Goal: Information Seeking & Learning: Learn about a topic

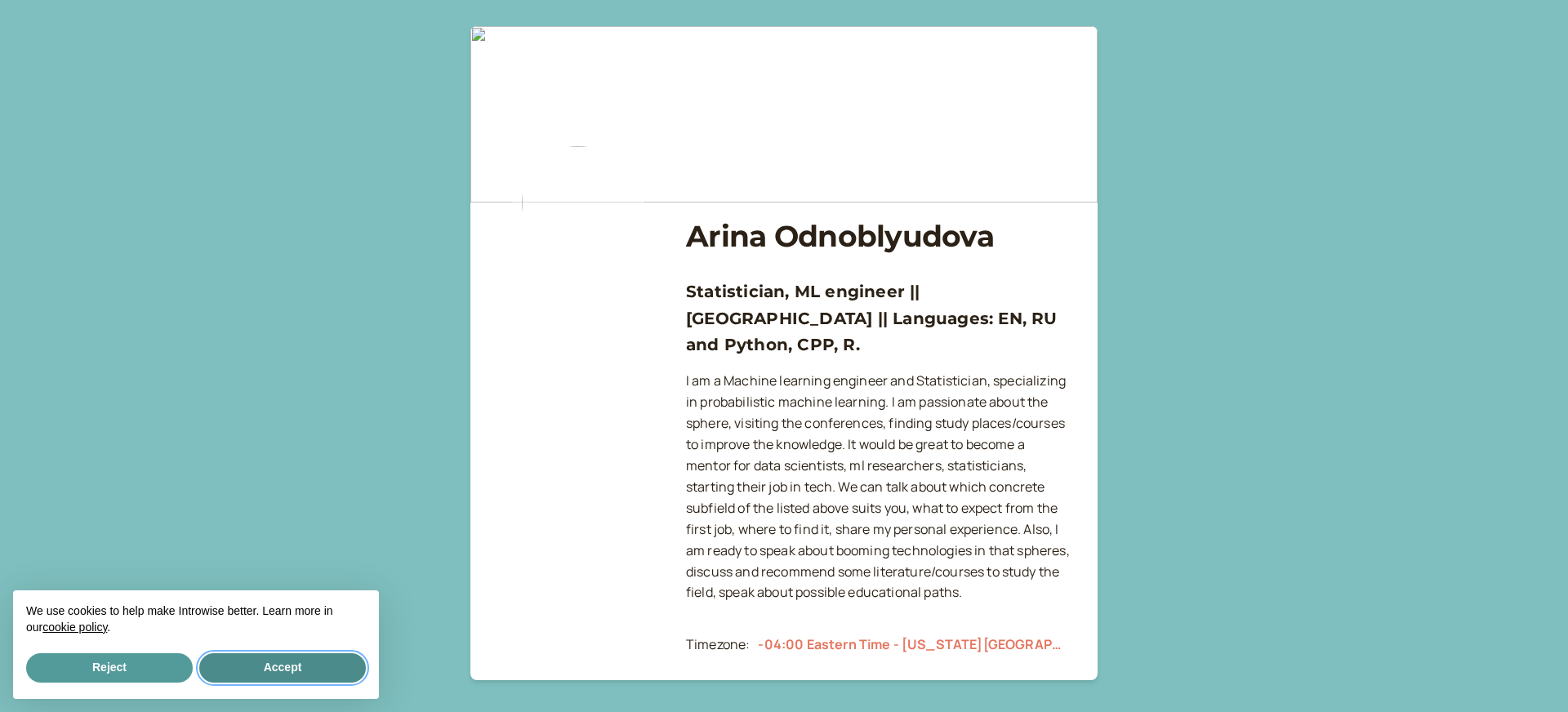
click at [320, 669] on button "Accept" at bounding box center [282, 668] width 166 height 30
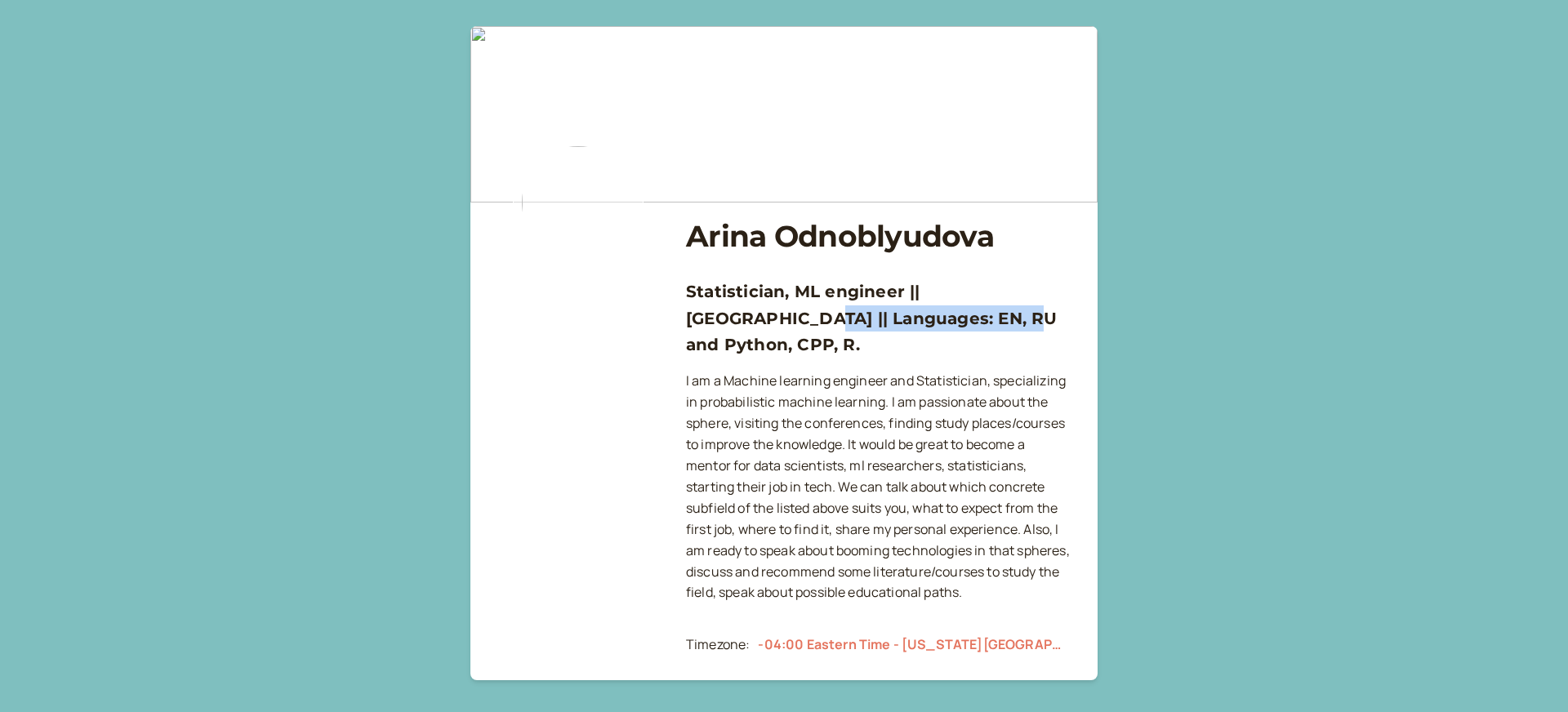
drag, startPoint x: 702, startPoint y: 319, endPoint x: 926, endPoint y: 314, distance: 224.1
click at [926, 314] on h3 "Statistician, ML engineer || [GEOGRAPHIC_DATA] || Languages: EN, RU and Python,…" at bounding box center [878, 318] width 385 height 79
click at [928, 314] on h3 "Statistician, ML engineer || [GEOGRAPHIC_DATA] || Languages: EN, RU and Python,…" at bounding box center [878, 318] width 385 height 79
drag, startPoint x: 1019, startPoint y: 313, endPoint x: 828, endPoint y: 316, distance: 191.0
click at [851, 316] on h3 "Statistician, ML engineer || [GEOGRAPHIC_DATA] || Languages: EN, RU and Python,…" at bounding box center [878, 318] width 385 height 79
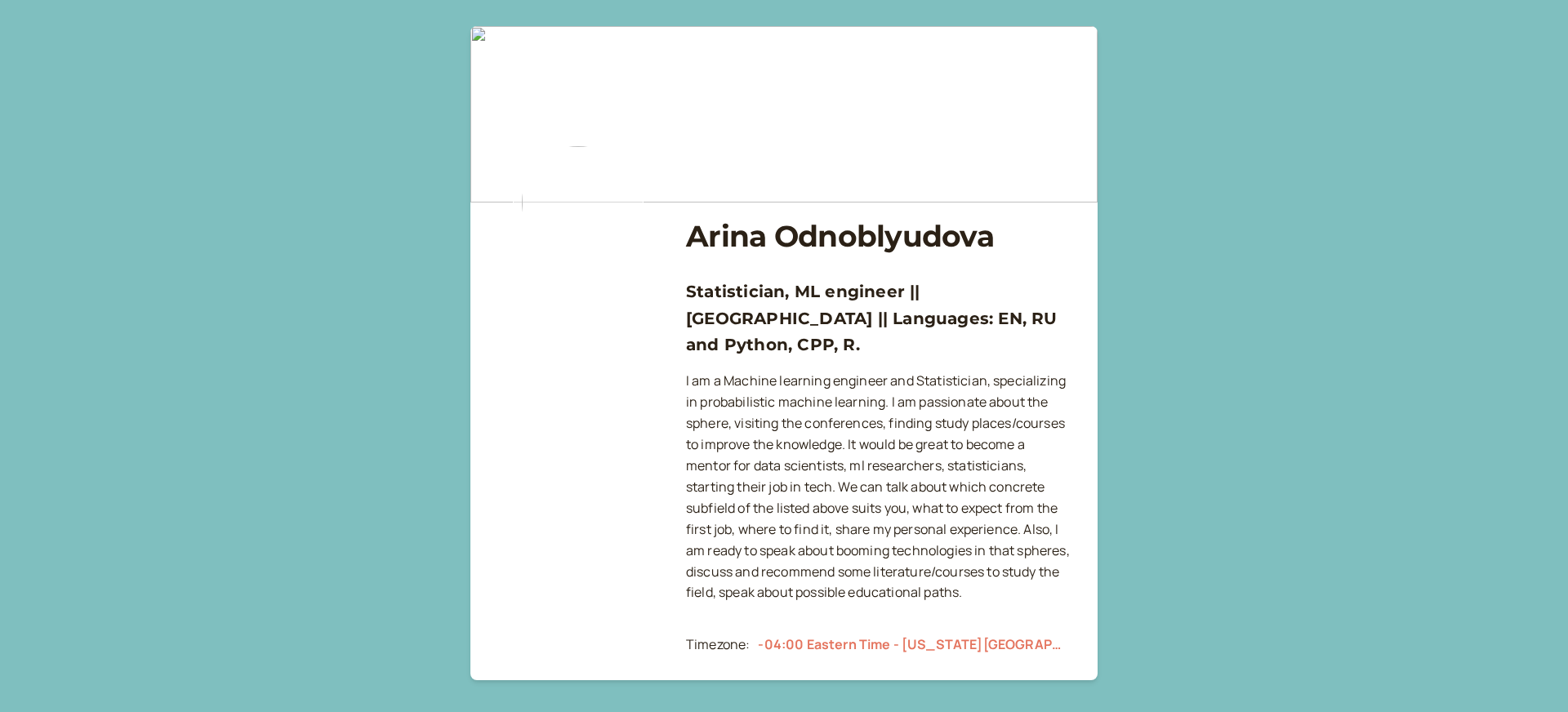
click at [795, 320] on h3 "Statistician, ML engineer || [GEOGRAPHIC_DATA] || Languages: EN, RU and Python,…" at bounding box center [878, 318] width 385 height 79
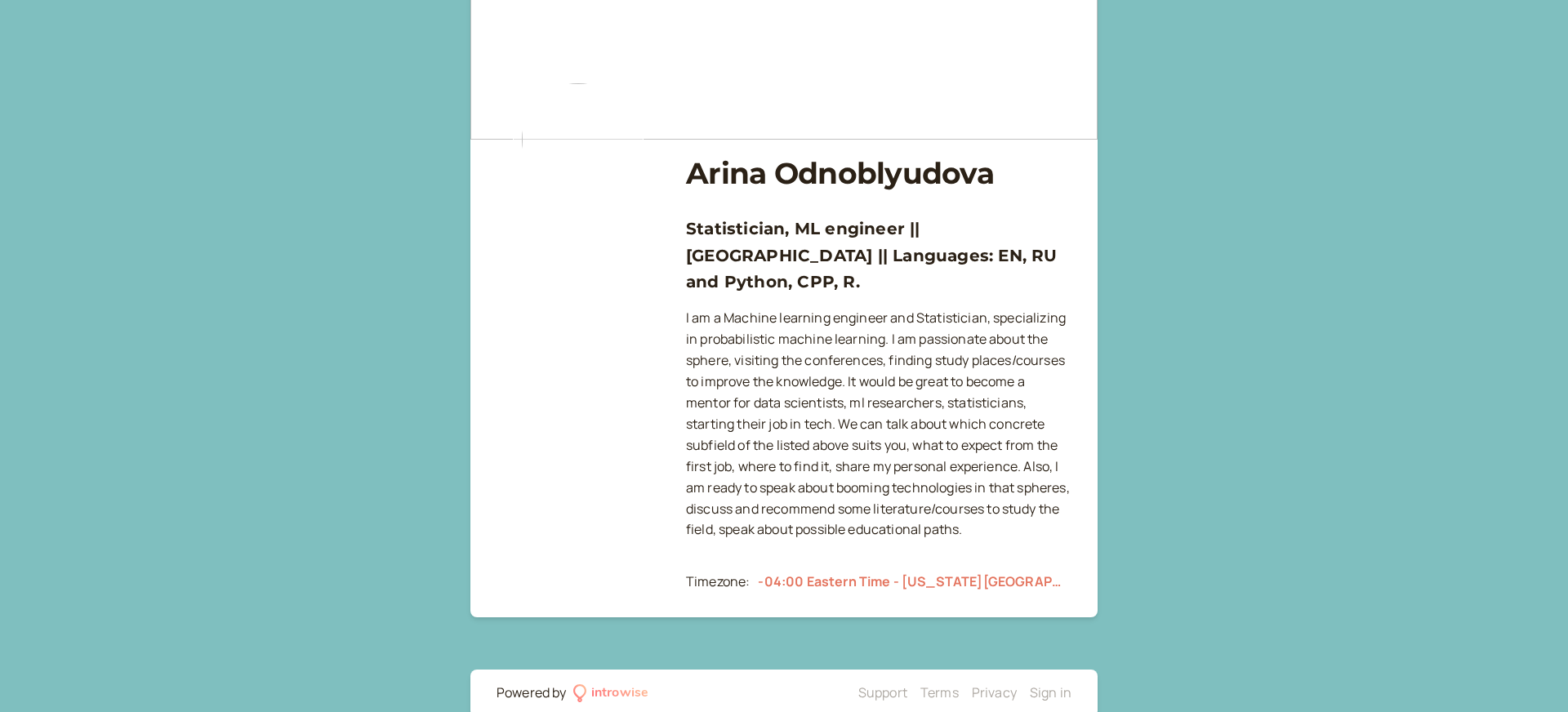
scroll to position [68, 0]
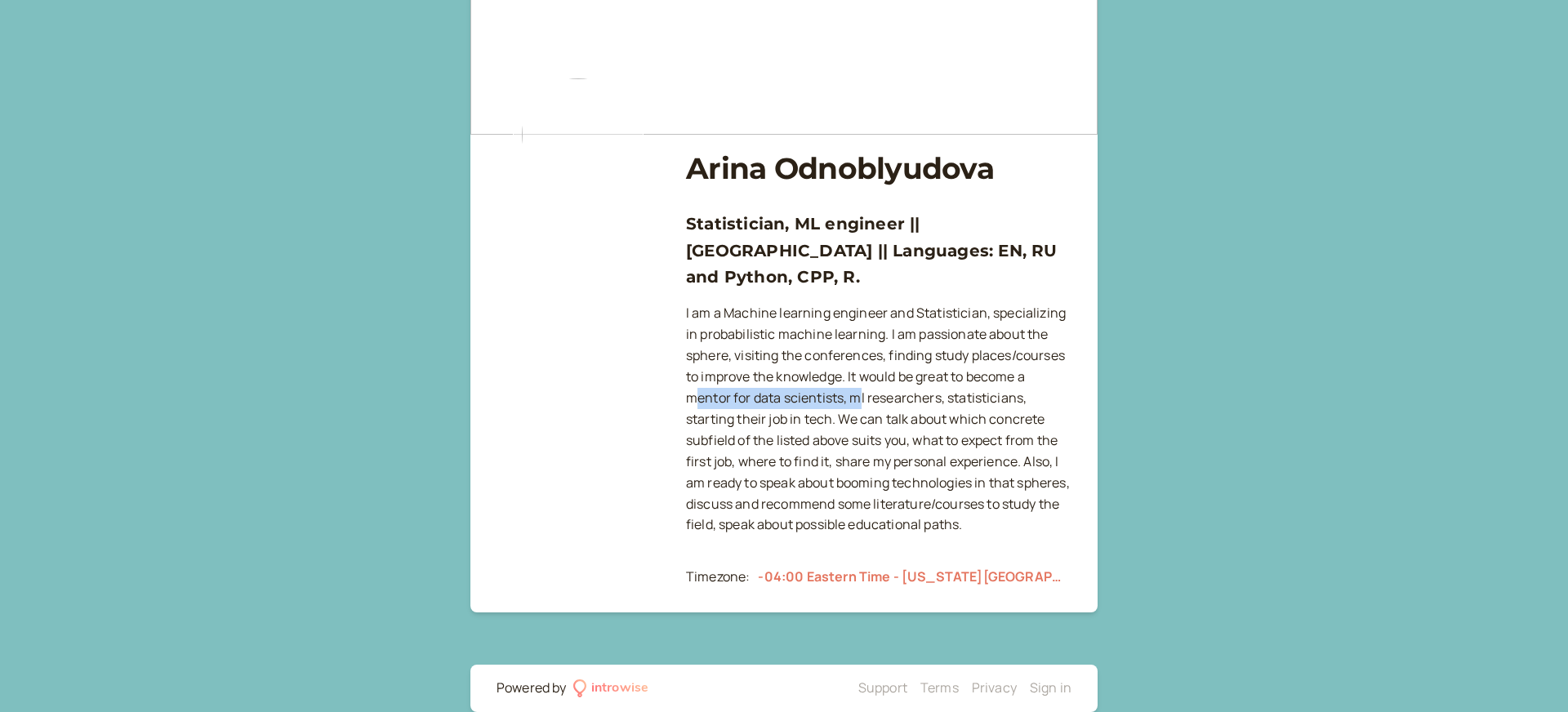
drag, startPoint x: 697, startPoint y: 372, endPoint x: 862, endPoint y: 378, distance: 165.1
click at [862, 378] on p "I am a Machine learning engineer and Statistician, specializing in probabilisti…" at bounding box center [878, 420] width 385 height 233
click at [904, 378] on p "I am a Machine learning engineer and Statistician, specializing in probabilisti…" at bounding box center [878, 420] width 385 height 233
drag, startPoint x: 936, startPoint y: 374, endPoint x: 794, endPoint y: 369, distance: 142.1
click at [794, 369] on p "I am a Machine learning engineer and Statistician, specializing in probabilisti…" at bounding box center [878, 420] width 385 height 233
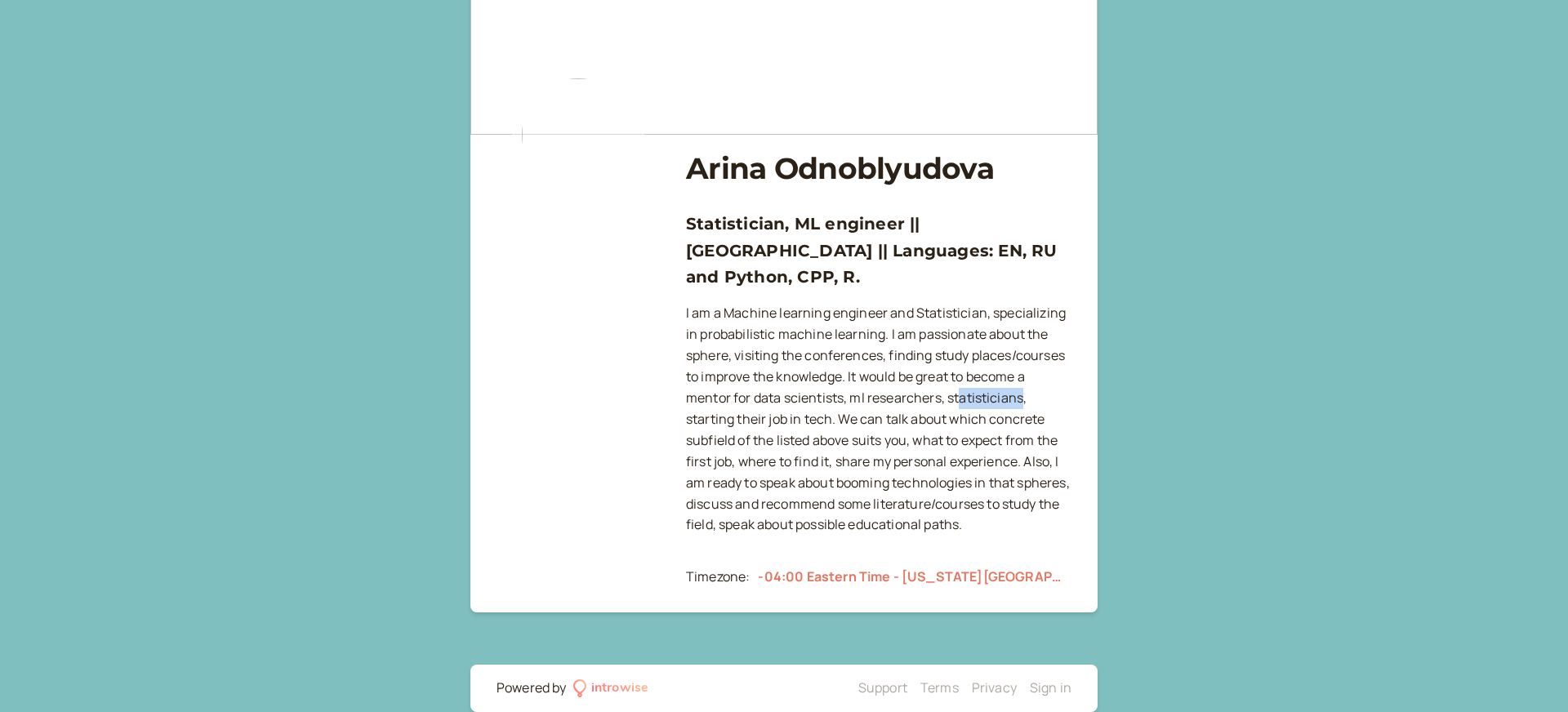
drag, startPoint x: 1022, startPoint y: 372, endPoint x: 898, endPoint y: 372, distance: 124.0
click at [898, 372] on p "I am a Machine learning engineer and Statistician, specializing in probabilisti…" at bounding box center [878, 420] width 385 height 233
drag, startPoint x: 689, startPoint y: 394, endPoint x: 817, endPoint y: 396, distance: 128.0
click at [817, 396] on p "I am a Machine learning engineer and Statistician, specializing in probabilisti…" at bounding box center [878, 420] width 385 height 233
drag, startPoint x: 833, startPoint y: 395, endPoint x: 735, endPoint y: 388, distance: 98.2
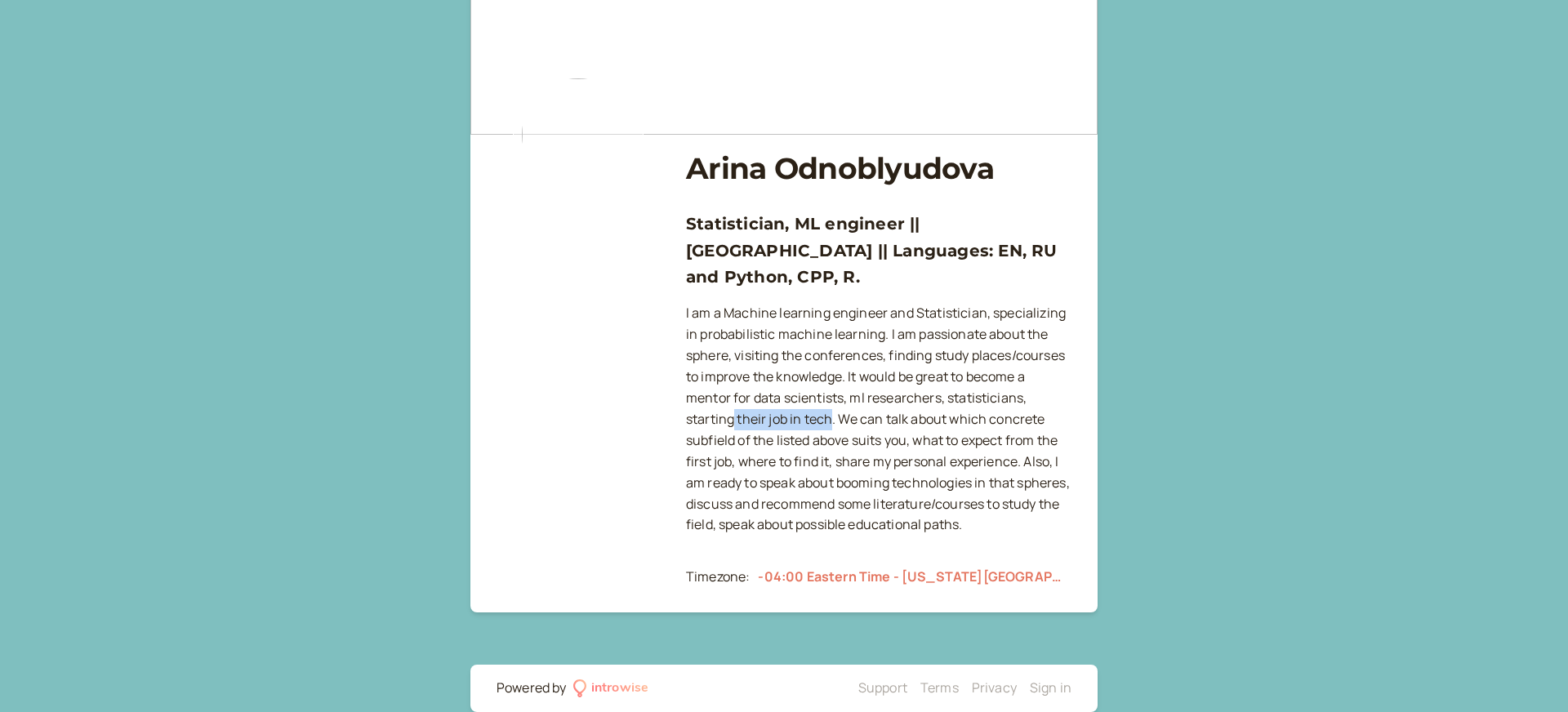
click at [735, 388] on p "I am a Machine learning engineer and Statistician, specializing in probabilisti…" at bounding box center [878, 420] width 385 height 233
drag, startPoint x: 852, startPoint y: 393, endPoint x: 1030, endPoint y: 399, distance: 178.1
click at [1016, 399] on p "I am a Machine learning engineer and Statistician, specializing in probabilisti…" at bounding box center [878, 420] width 385 height 233
drag, startPoint x: 1029, startPoint y: 398, endPoint x: 894, endPoint y: 394, distance: 135.1
click at [894, 394] on p "I am a Machine learning engineer and Statistician, specializing in probabilisti…" at bounding box center [878, 420] width 385 height 233
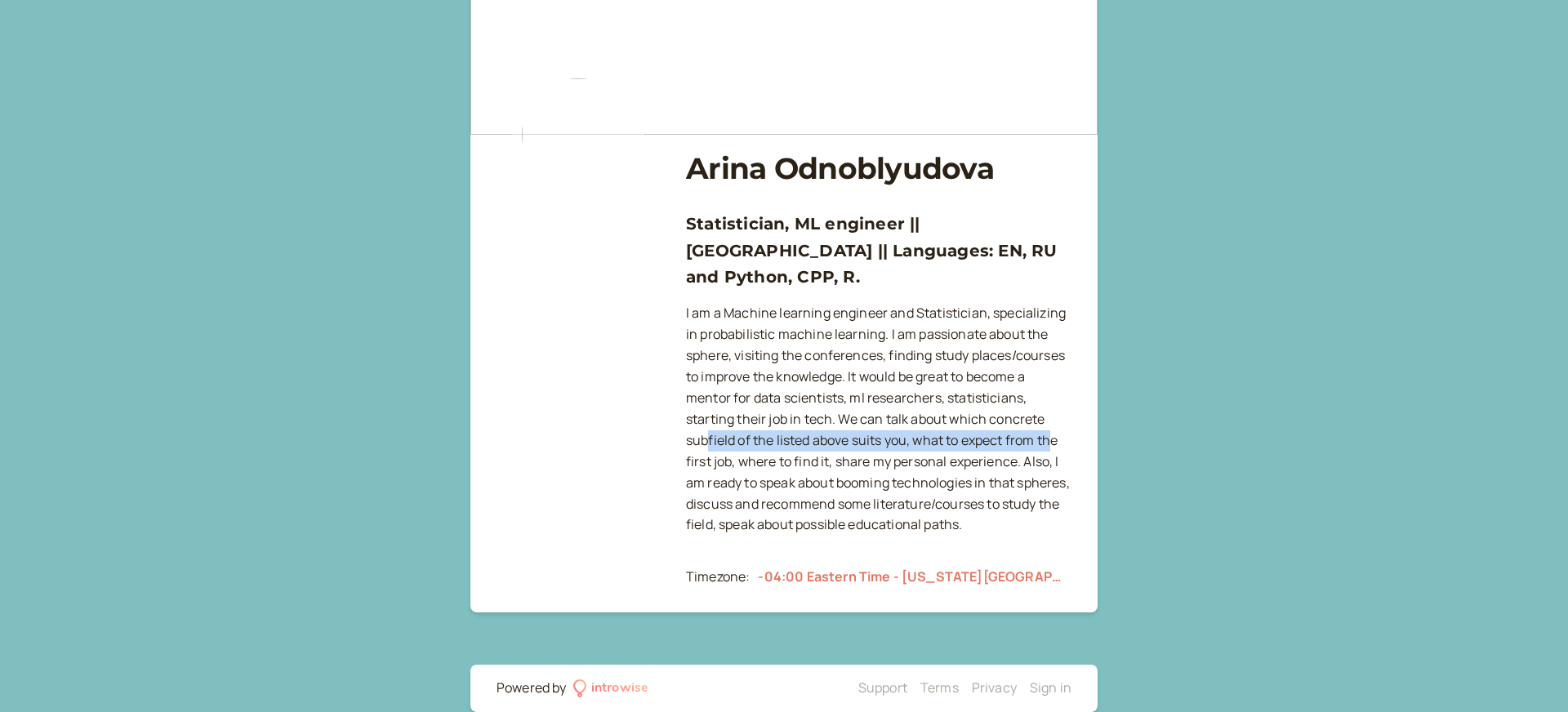
drag, startPoint x: 708, startPoint y: 415, endPoint x: 983, endPoint y: 416, distance: 275.0
click at [1055, 408] on p "I am a Machine learning engineer and Statistician, specializing in probabilisti…" at bounding box center [878, 420] width 385 height 233
click at [962, 417] on p "I am a Machine learning engineer and Statistician, specializing in probabilisti…" at bounding box center [878, 420] width 385 height 233
drag, startPoint x: 965, startPoint y: 416, endPoint x: 899, endPoint y: 416, distance: 66.0
click at [936, 416] on p "I am a Machine learning engineer and Statistician, specializing in probabilisti…" at bounding box center [878, 420] width 385 height 233
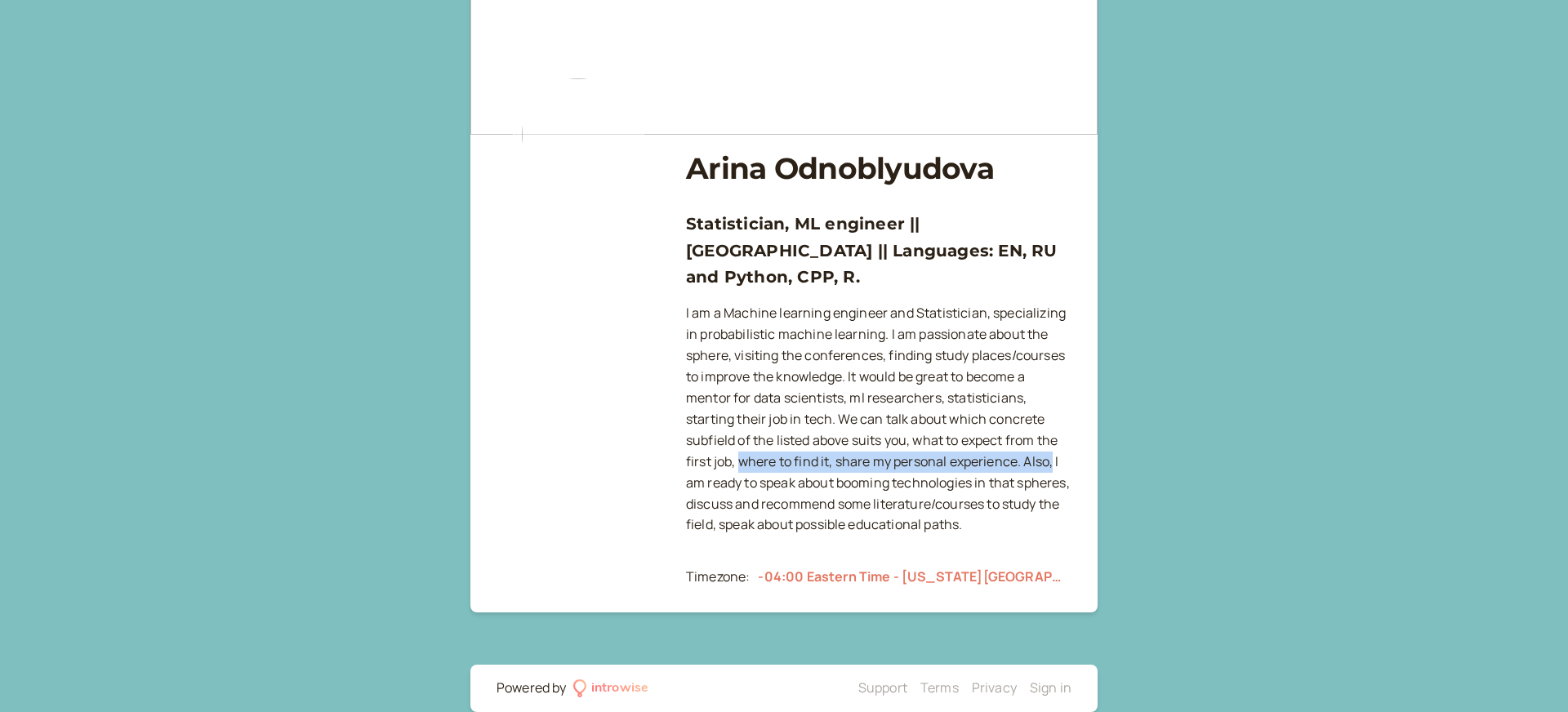
drag, startPoint x: 739, startPoint y: 438, endPoint x: 1054, endPoint y: 436, distance: 315.0
click at [1054, 436] on p "I am a Machine learning engineer and Statistician, specializing in probabilisti…" at bounding box center [878, 420] width 385 height 233
click at [979, 440] on p "I am a Machine learning engineer and Statistician, specializing in probabilisti…" at bounding box center [878, 420] width 385 height 233
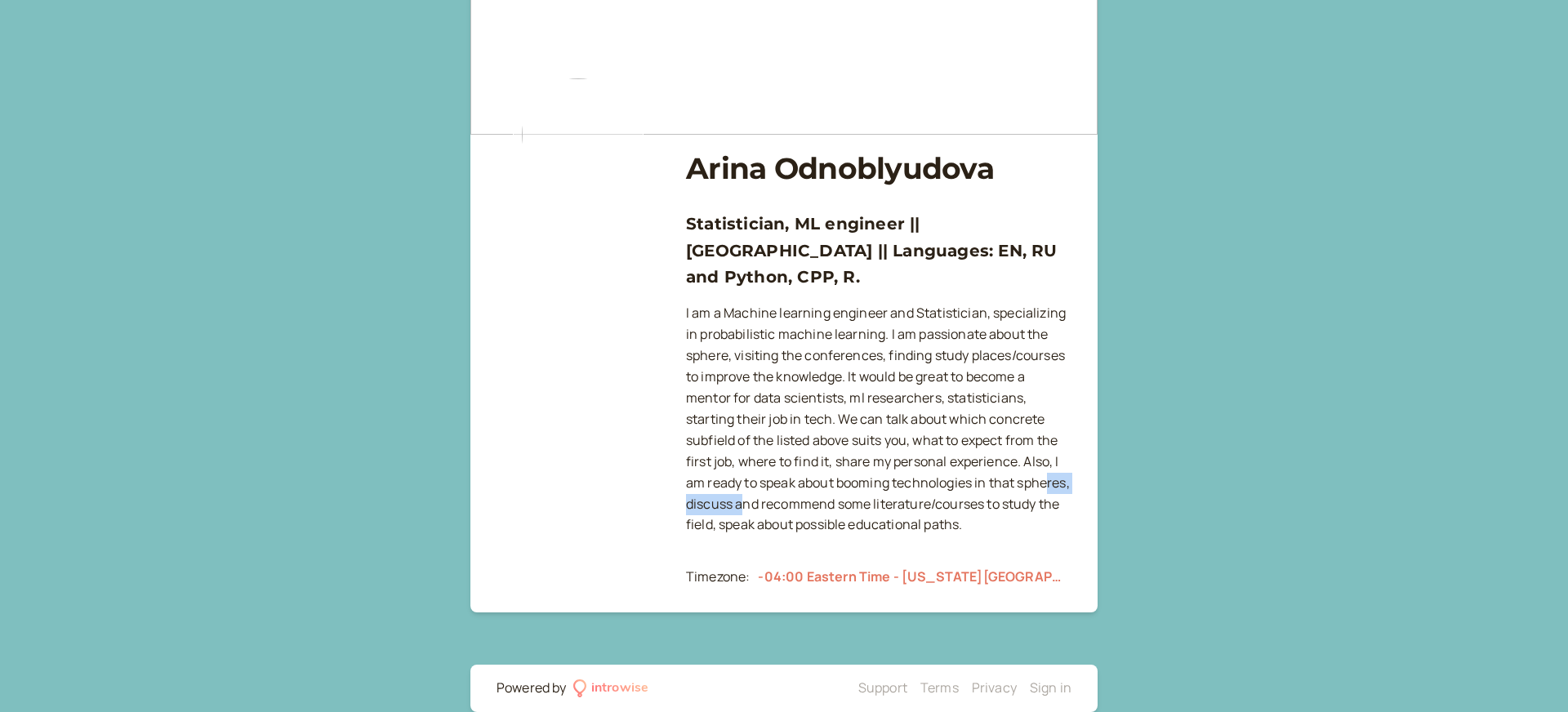
drag, startPoint x: 715, startPoint y: 475, endPoint x: 799, endPoint y: 481, distance: 84.2
click at [799, 481] on p "I am a Machine learning engineer and Statistician, specializing in probabilisti…" at bounding box center [878, 420] width 385 height 233
click at [893, 481] on p "I am a Machine learning engineer and Statistician, specializing in probabilisti…" at bounding box center [878, 420] width 385 height 233
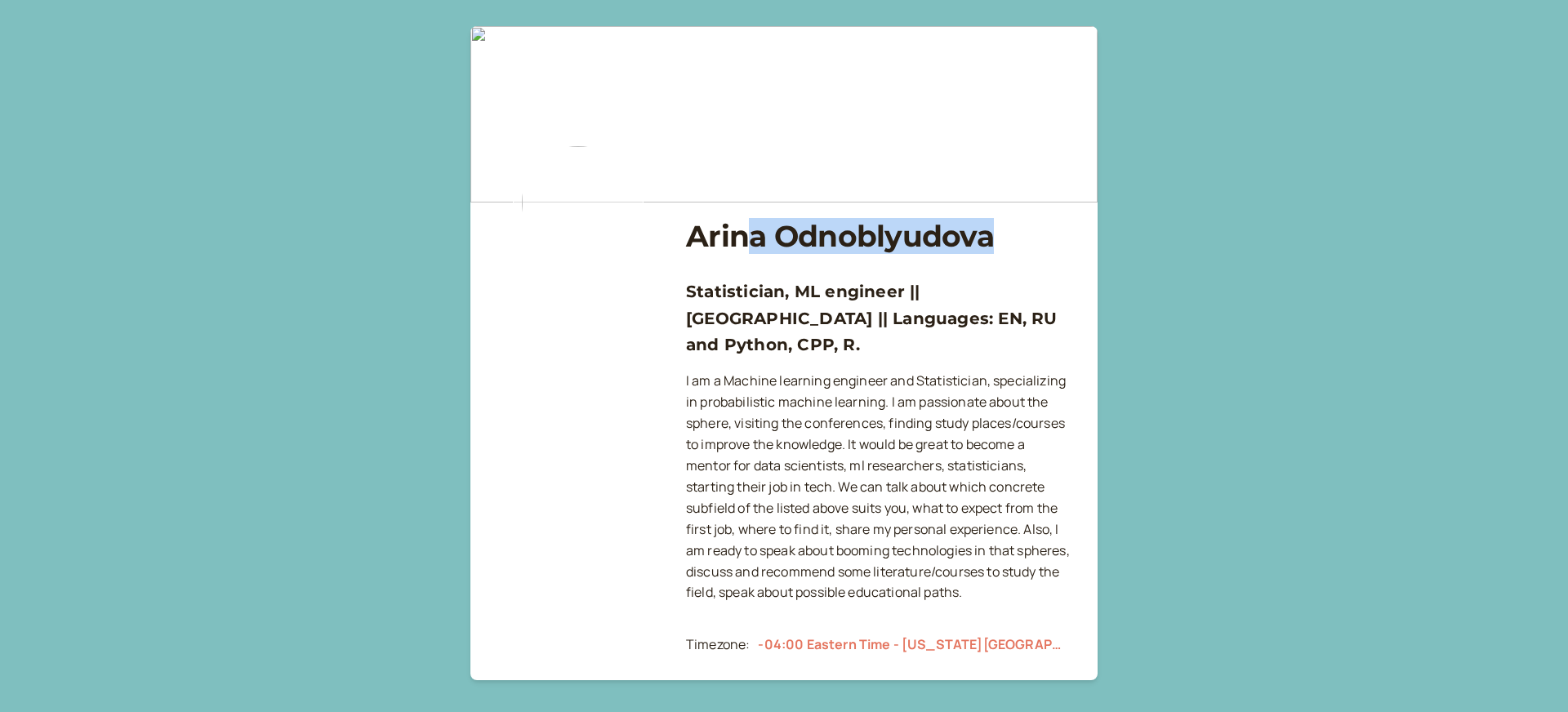
drag, startPoint x: 984, startPoint y: 236, endPoint x: 718, endPoint y: 223, distance: 266.3
click at [719, 223] on h1 "Arina Odnoblyudova" at bounding box center [878, 236] width 385 height 35
click at [842, 239] on h1 "Arina Odnoblyudova" at bounding box center [878, 236] width 385 height 35
click at [974, 244] on h1 "Arina Odnoblyudova" at bounding box center [878, 236] width 385 height 35
